Goal: Task Accomplishment & Management: Use online tool/utility

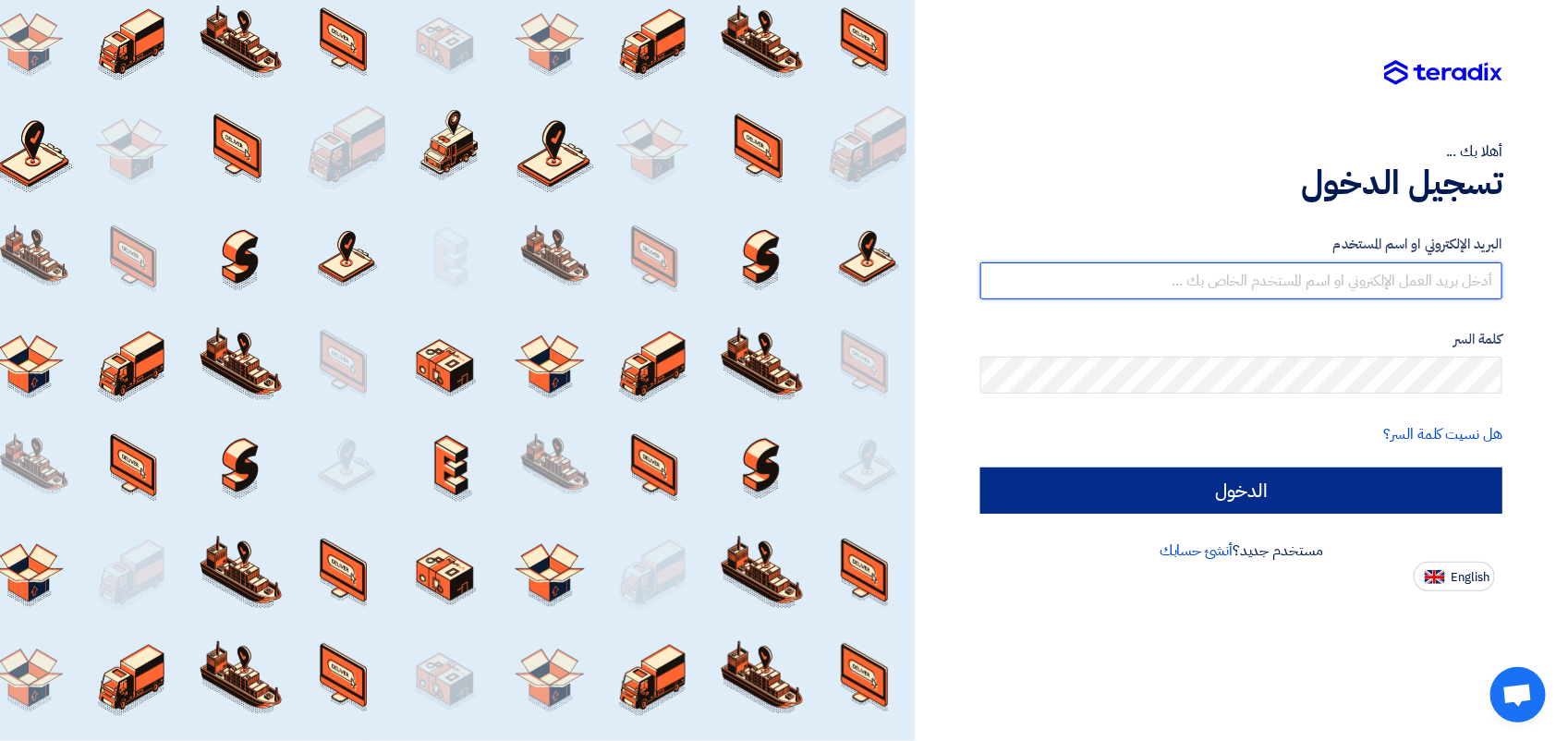
type input "[EMAIL_ADDRESS][DOMAIN_NAME]"
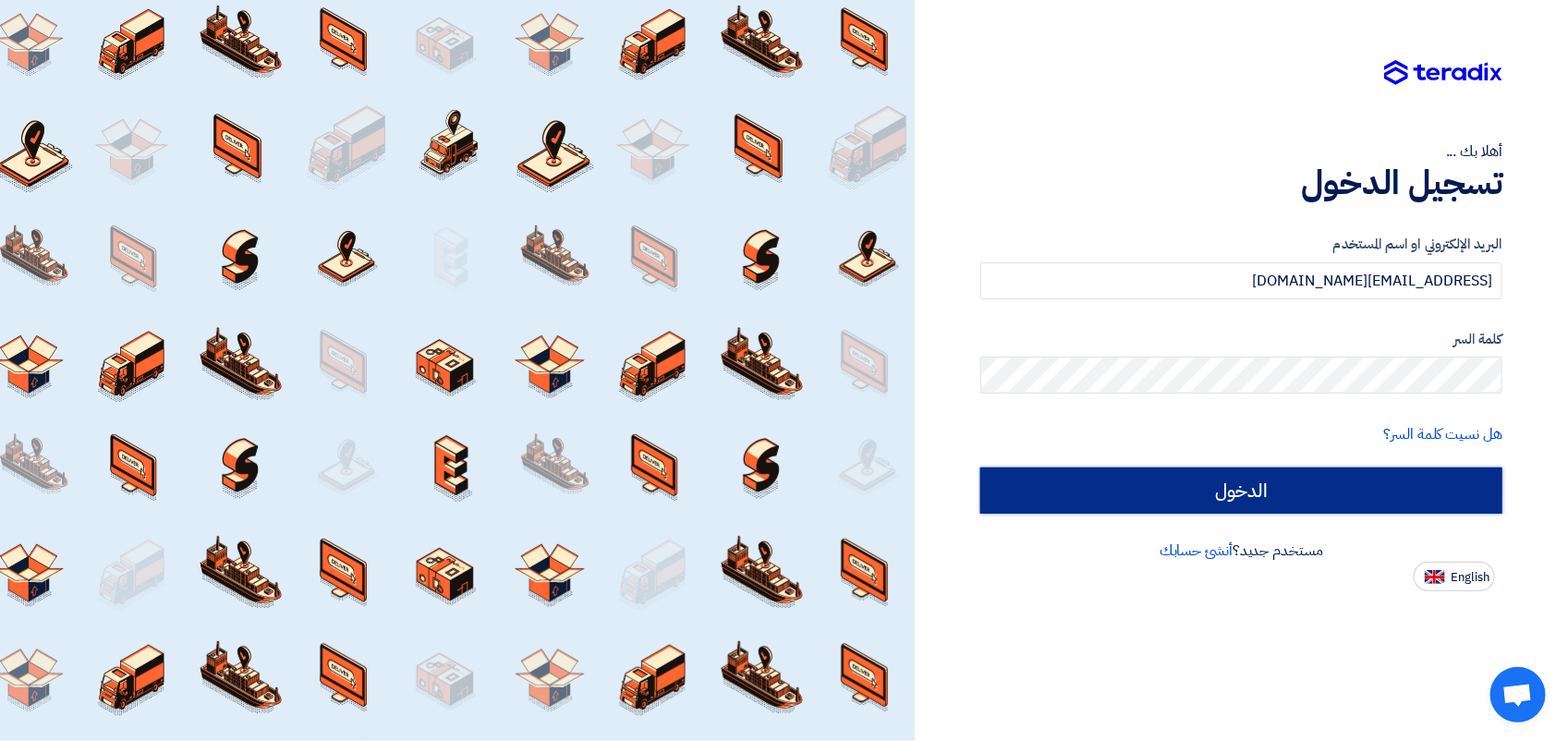
click at [1190, 502] on input "الدخول" at bounding box center [1240, 489] width 522 height 46
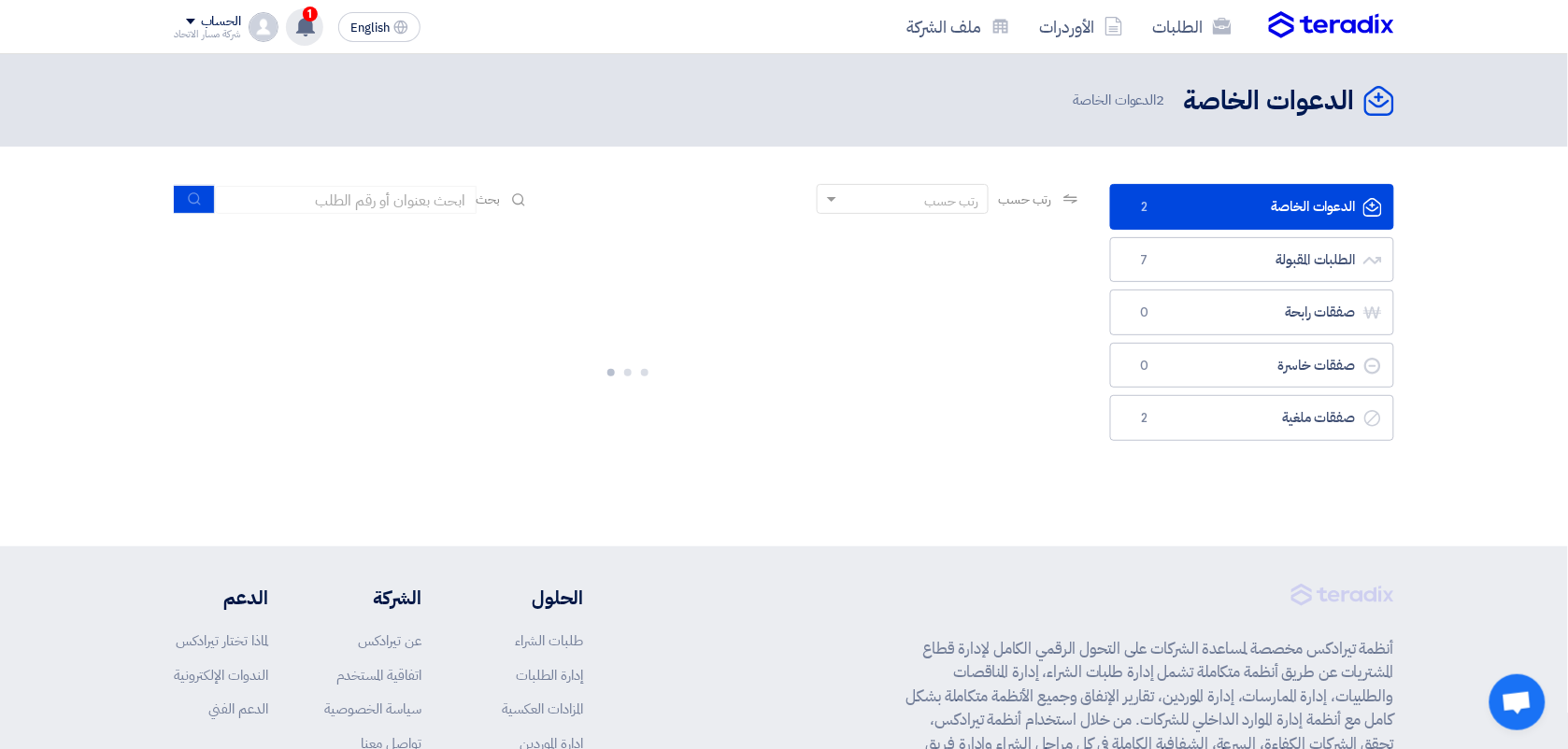
click at [306, 17] on span "1" at bounding box center [310, 14] width 15 height 15
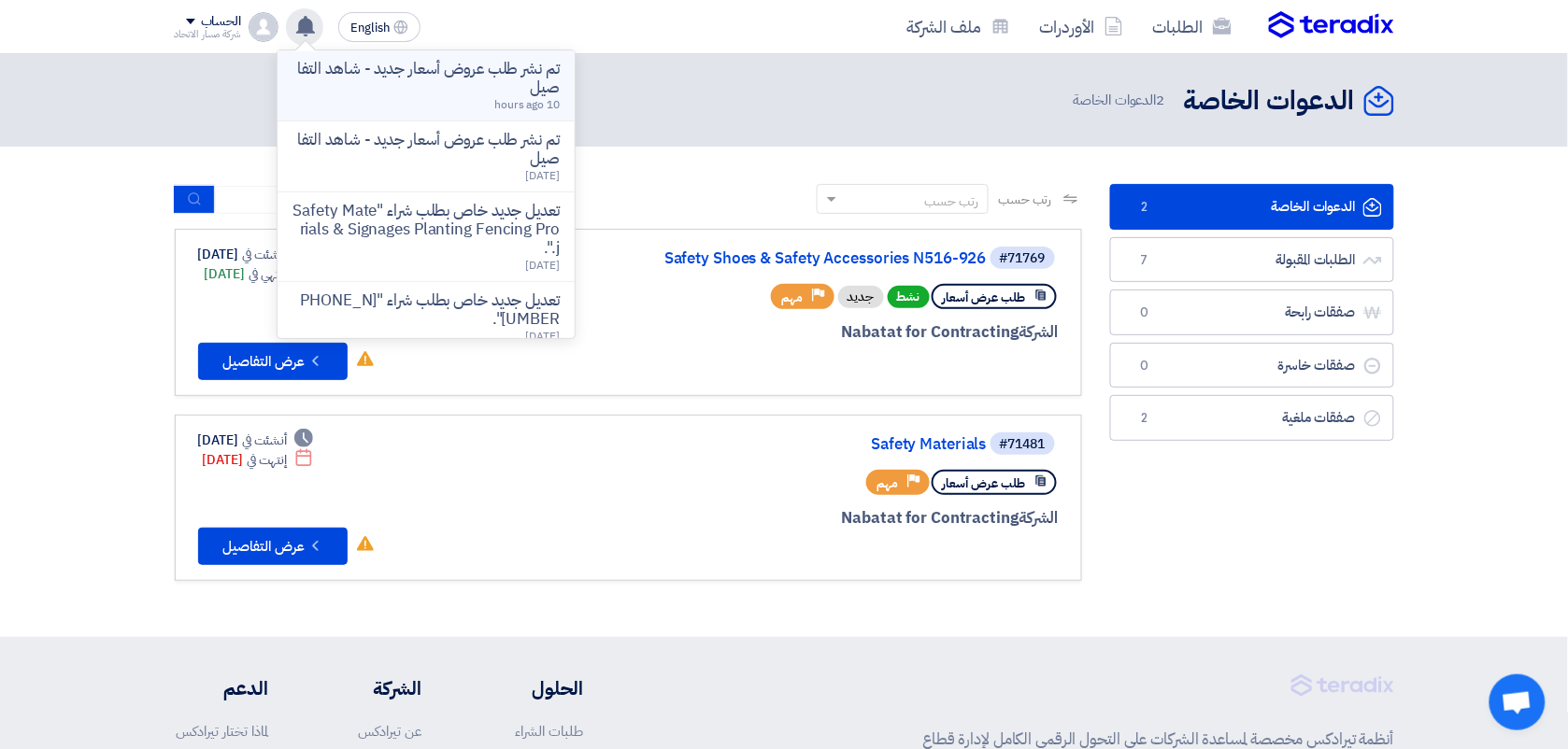
click at [511, 85] on p "تم نشر طلب عروض أسعار جديد - شاهد التفاصيل" at bounding box center [426, 79] width 267 height 37
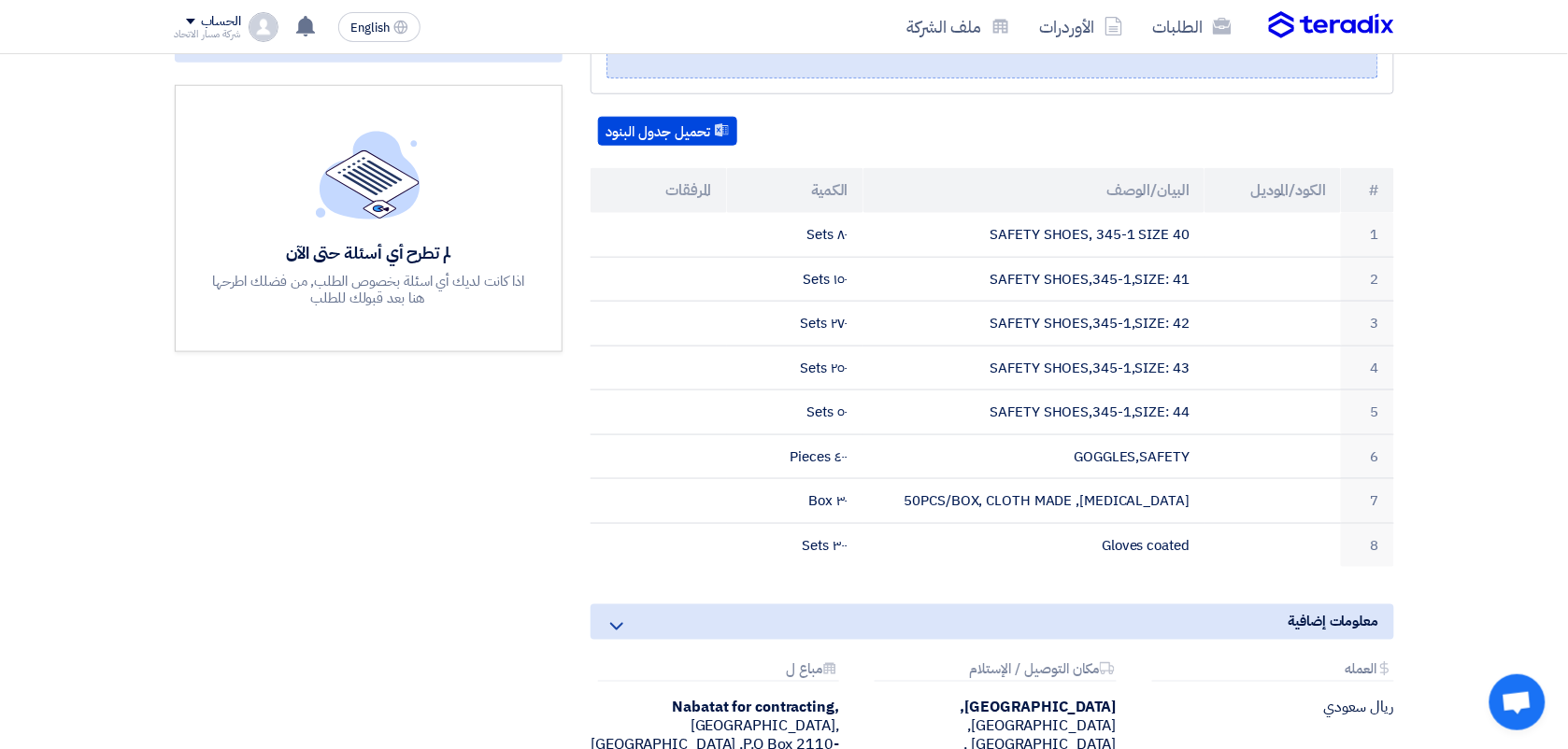
scroll to position [469, 0]
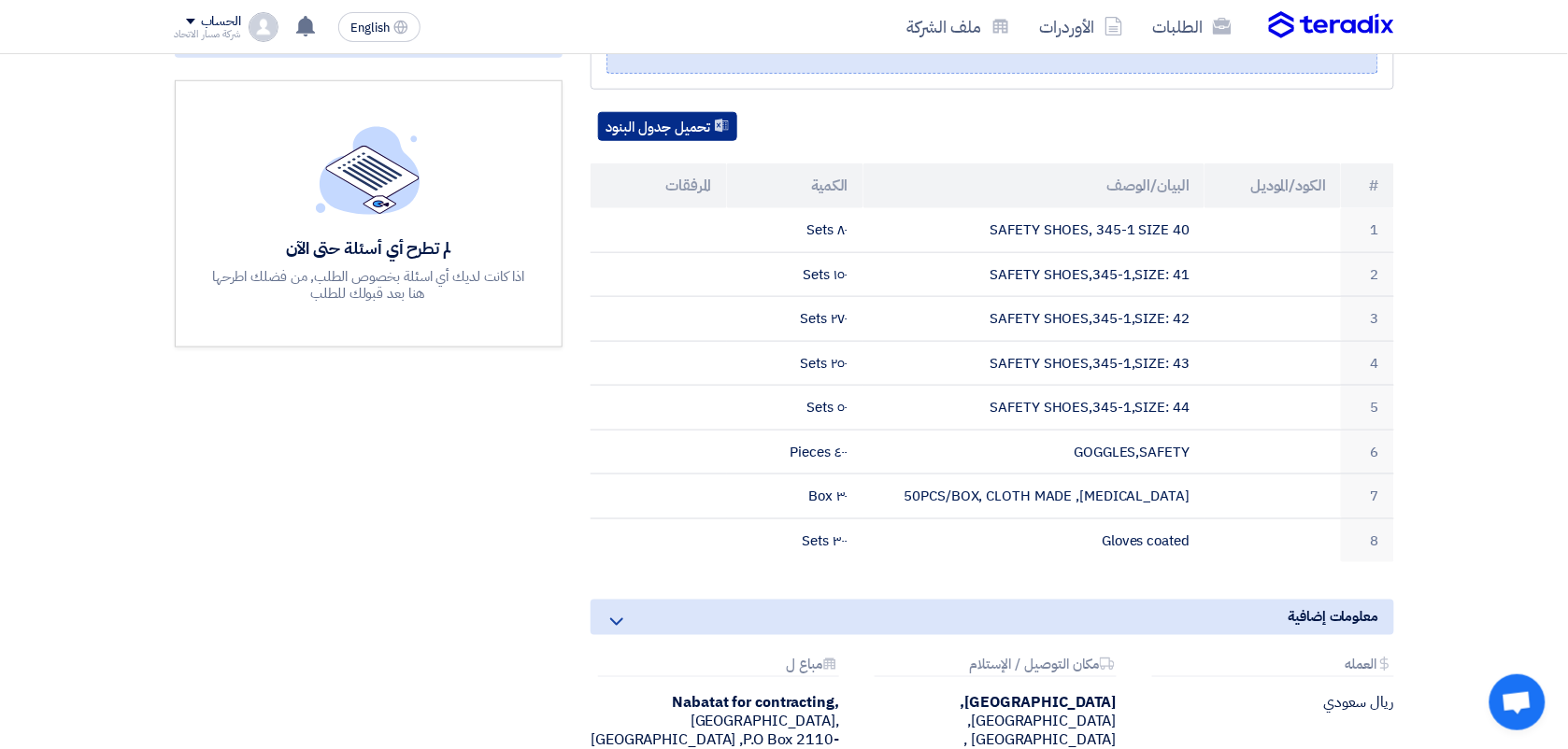
click at [694, 118] on button "تحميل جدول البنود" at bounding box center [667, 127] width 139 height 30
click at [1281, 104] on div "Safety Shoes & Safety Accessories N516-926 بيانات العميل [PERSON_NAME] [PERSON_…" at bounding box center [992, 327] width 831 height 972
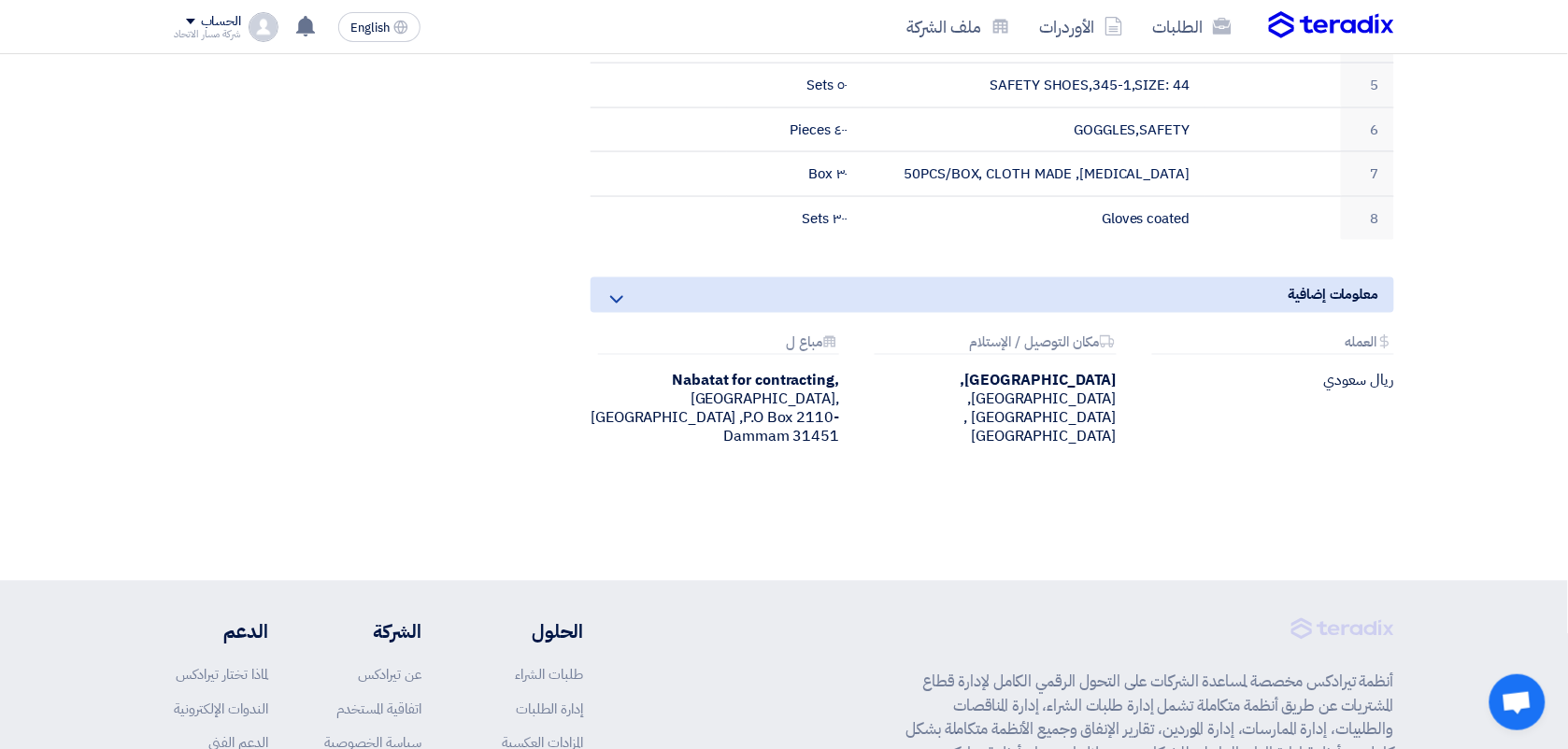
scroll to position [793, 0]
click at [1459, 257] on section "Safety Shoes & Safety Accessories N516-926 بيانات العميل [PERSON_NAME] [PERSON_…" at bounding box center [784, 28] width 1568 height 1099
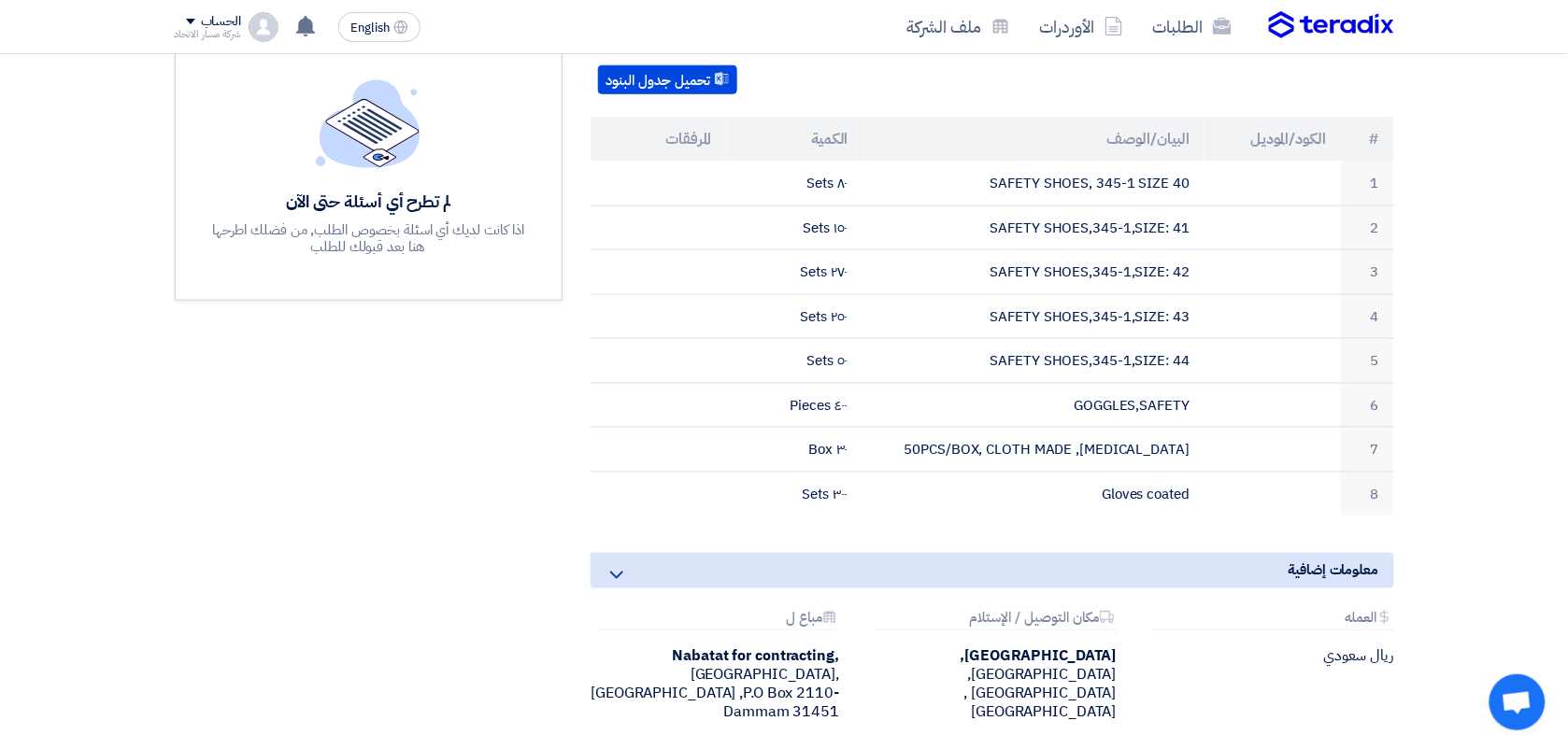
scroll to position [513, 0]
